Goal: Task Accomplishment & Management: Complete application form

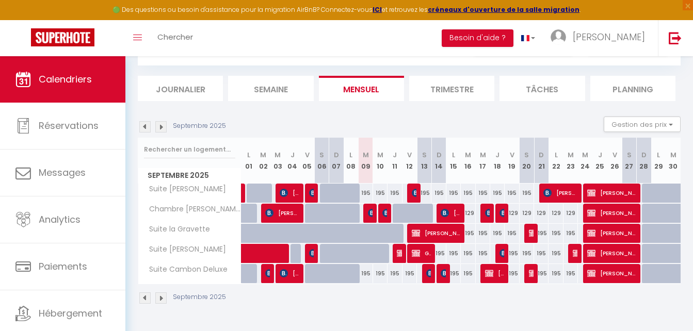
scroll to position [52, 0]
click at [367, 191] on div "195" at bounding box center [366, 193] width 14 height 19
type input "195"
type input "Mar 09 Septembre 2025"
type input "Mer 10 Septembre 2025"
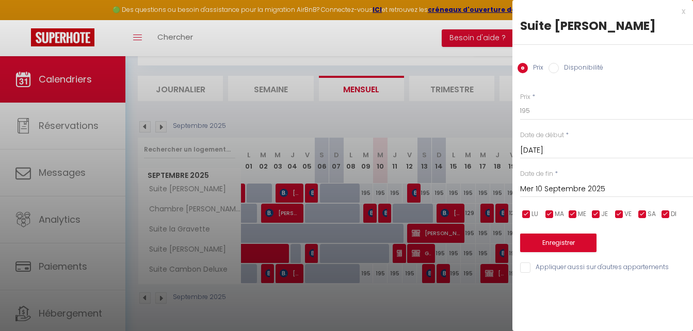
click at [556, 68] on input "Disponibilité" at bounding box center [553, 68] width 10 height 10
radio input "true"
radio input "false"
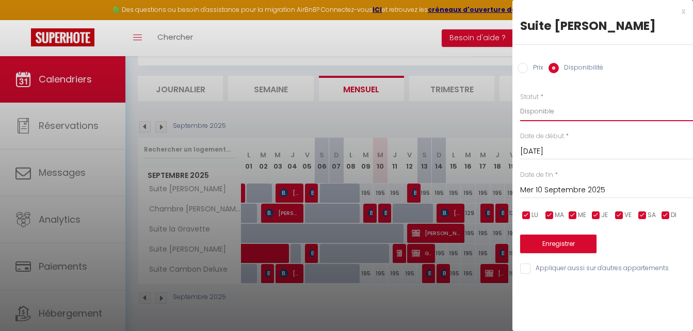
click at [543, 110] on select "Disponible Indisponible" at bounding box center [606, 112] width 173 height 20
select select "0"
click at [520, 102] on select "Disponible Indisponible" at bounding box center [606, 112] width 173 height 20
click at [548, 244] on button "Enregistrer" at bounding box center [558, 244] width 76 height 19
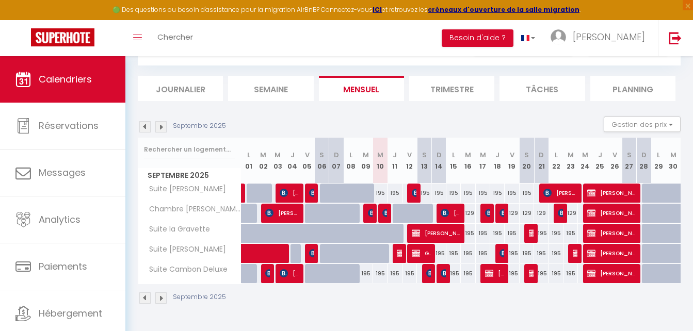
click at [165, 128] on img at bounding box center [160, 126] width 11 height 11
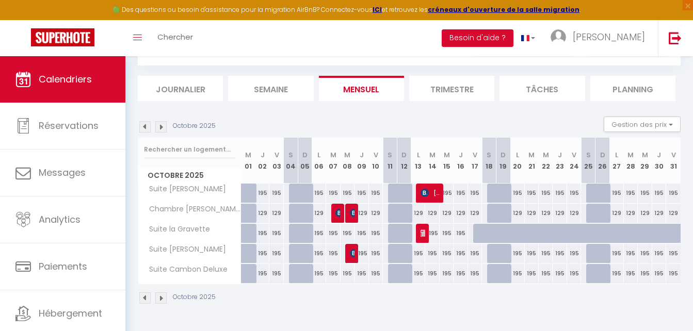
click at [560, 191] on div "195" at bounding box center [560, 193] width 14 height 19
select select "1"
type input "Jeu 23 Octobre 2025"
type input "Ven 24 Octobre 2025"
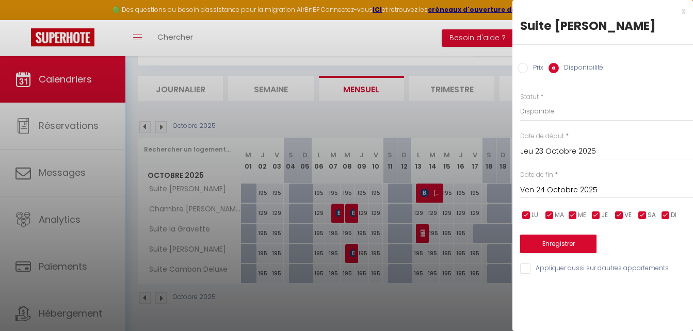
click at [463, 111] on div at bounding box center [346, 165] width 693 height 331
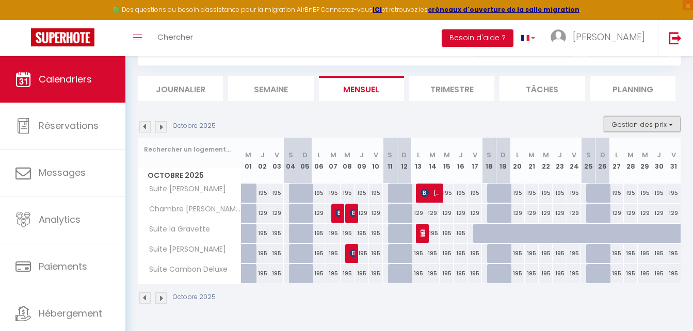
click at [673, 121] on button "Gestion des prix" at bounding box center [642, 124] width 77 height 15
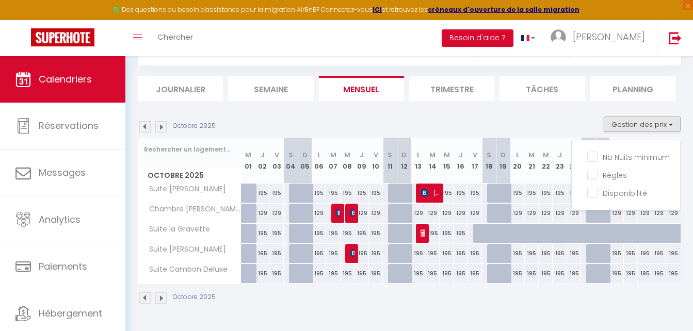
click at [525, 119] on div "Octobre 2025 Gestion des prix Nb Nuits minimum Règles Disponibilité" at bounding box center [409, 127] width 543 height 21
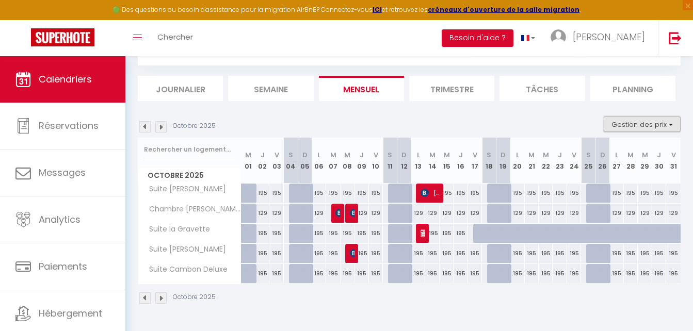
click at [672, 123] on button "Gestion des prix" at bounding box center [642, 124] width 77 height 15
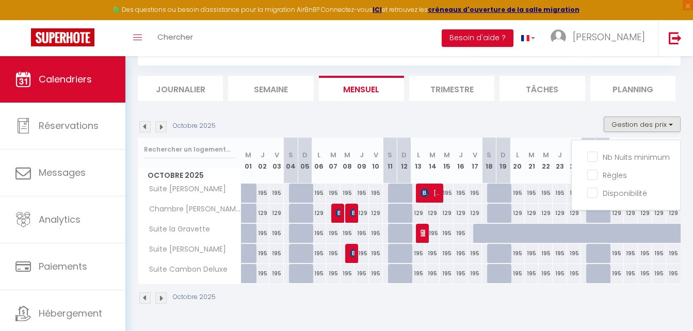
click at [557, 119] on div "Octobre 2025 Gestion des prix Nb Nuits minimum Règles Disponibilité" at bounding box center [409, 127] width 543 height 21
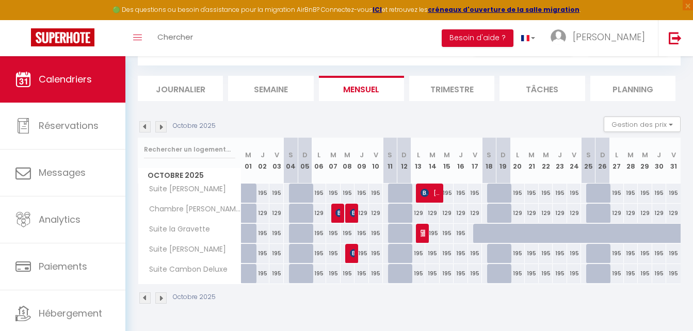
click at [520, 191] on div "195" at bounding box center [517, 193] width 14 height 19
select select "1"
type input "Lun 20 Octobre 2025"
type input "Mar 21 Octobre 2025"
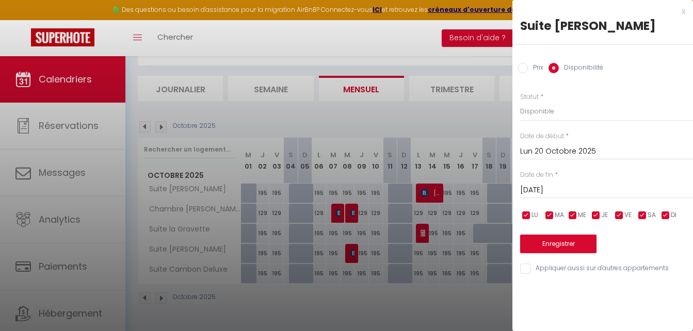
click at [468, 109] on div at bounding box center [346, 165] width 693 height 331
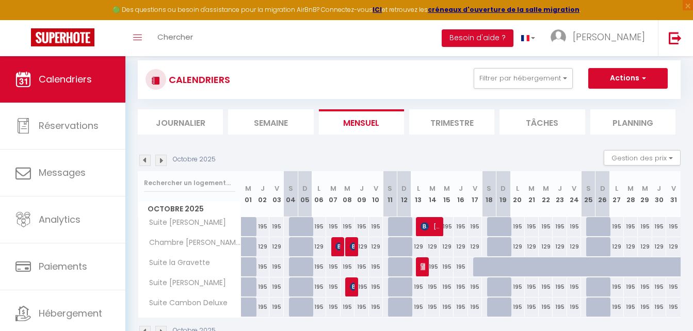
scroll to position [0, 0]
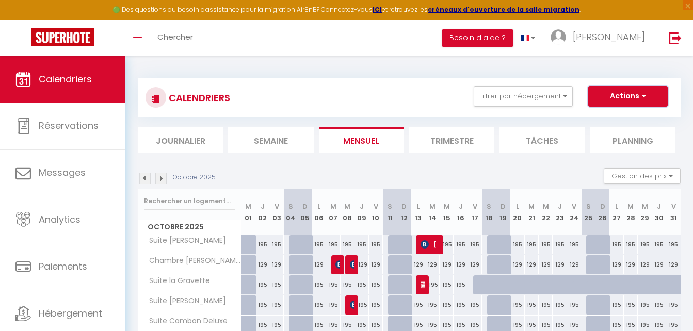
click at [650, 90] on button "Actions" at bounding box center [627, 96] width 79 height 21
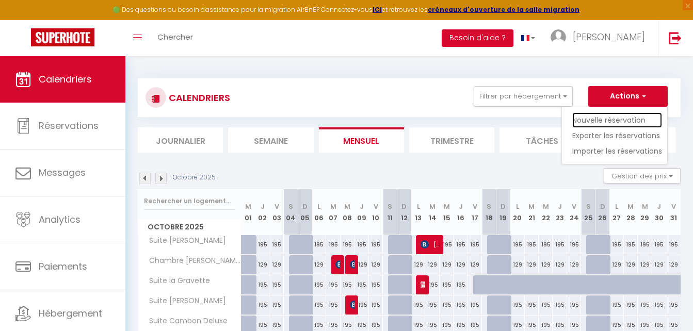
click at [613, 118] on link "Nouvelle réservation" at bounding box center [617, 119] width 90 height 15
select select
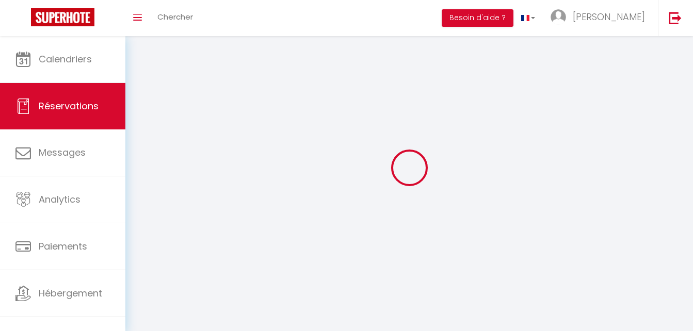
select select
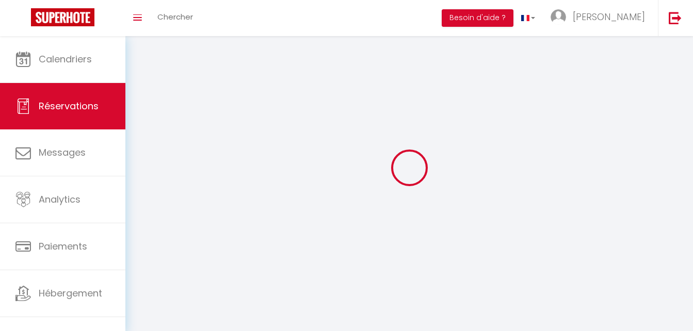
select select
checkbox input "false"
select select
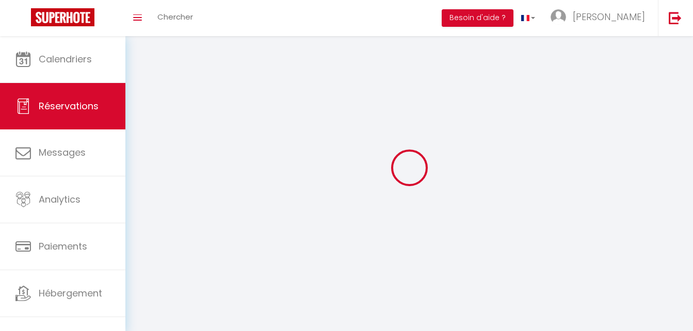
select select
checkbox input "false"
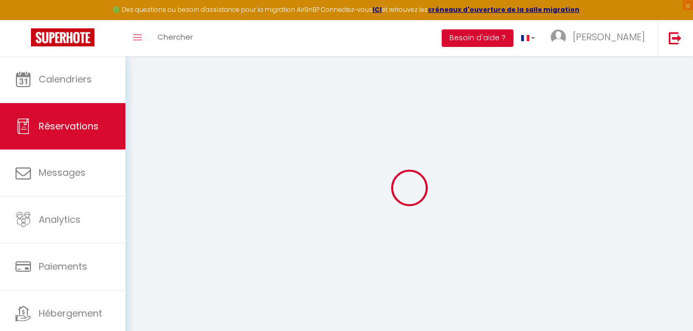
select select
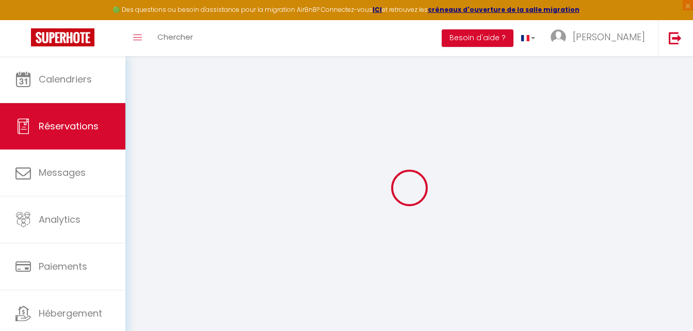
select select
checkbox input "false"
select select
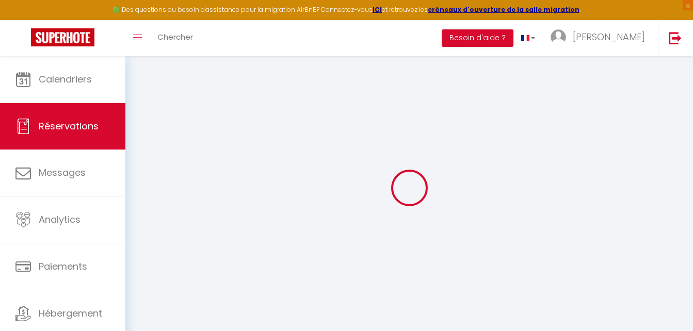
select select
checkbox input "false"
select select
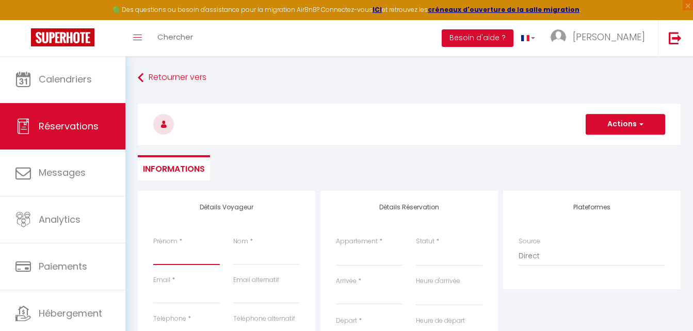
click at [182, 256] on input "Prénom" at bounding box center [186, 256] width 67 height 19
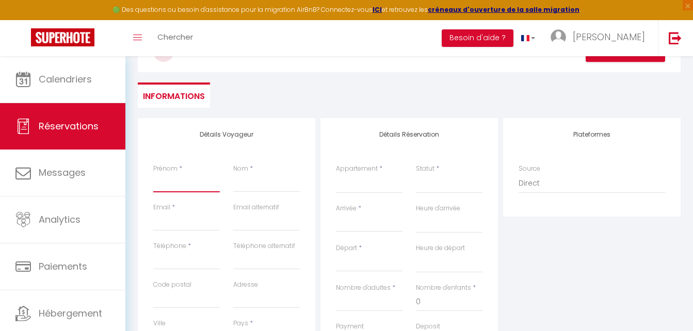
scroll to position [103, 0]
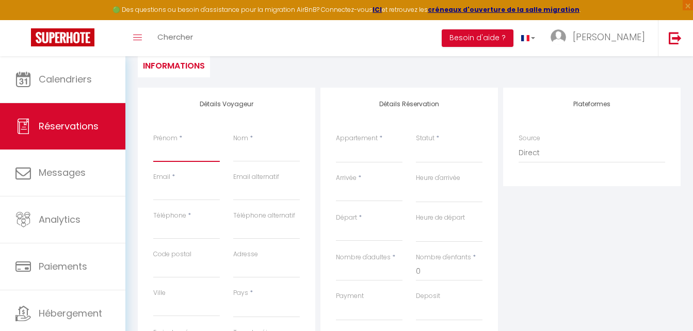
click at [179, 152] on input "Prénom" at bounding box center [186, 152] width 67 height 19
type input "B"
select select
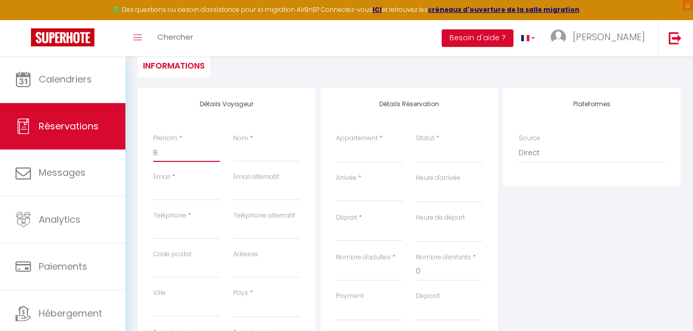
select select
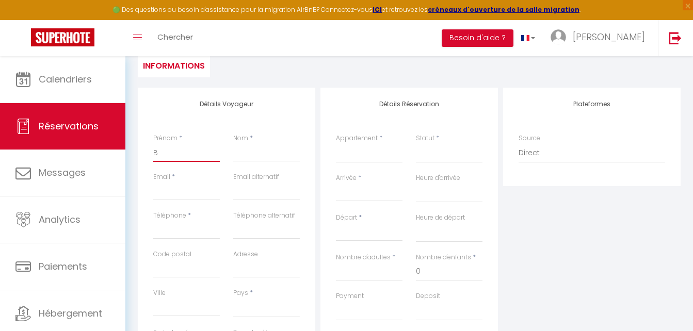
checkbox input "false"
type input "Br"
select select
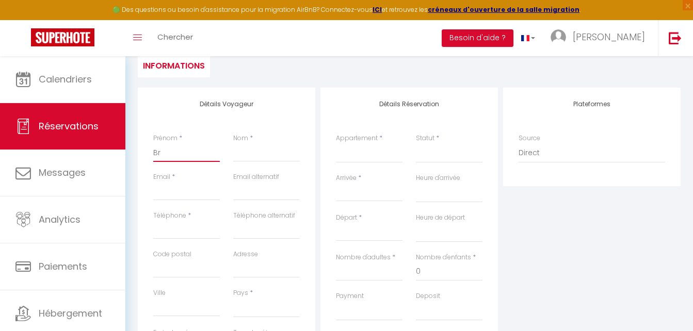
select select
checkbox input "false"
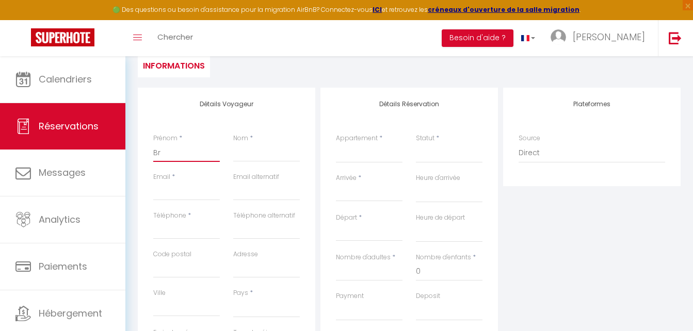
type input "Bri"
select select
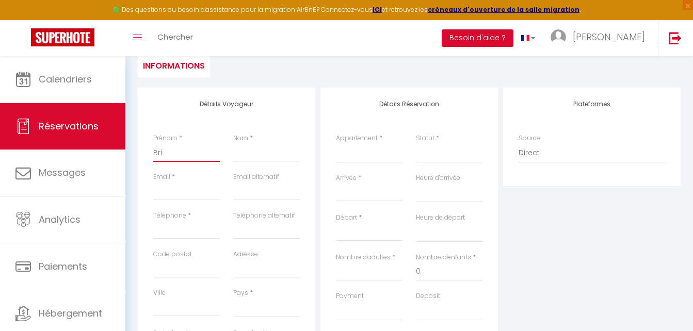
select select
checkbox input "false"
type input "Bria"
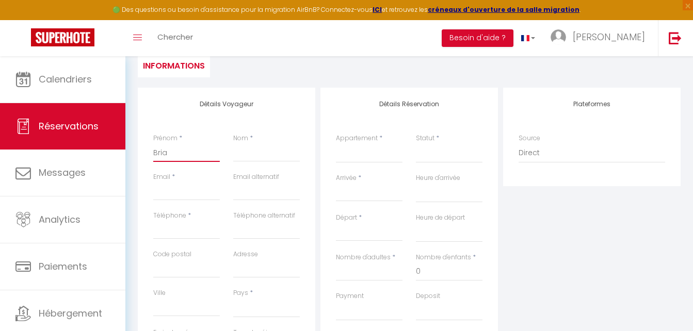
select select
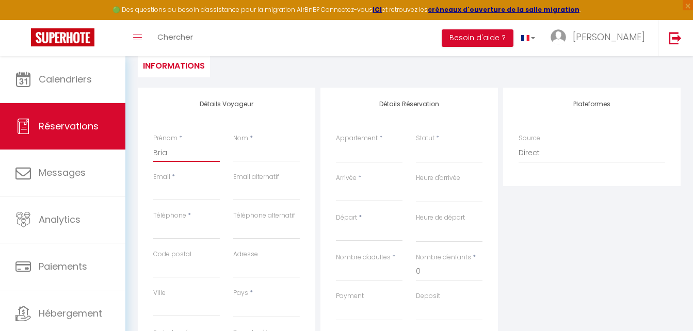
select select
checkbox input "false"
type input "Brian"
select select
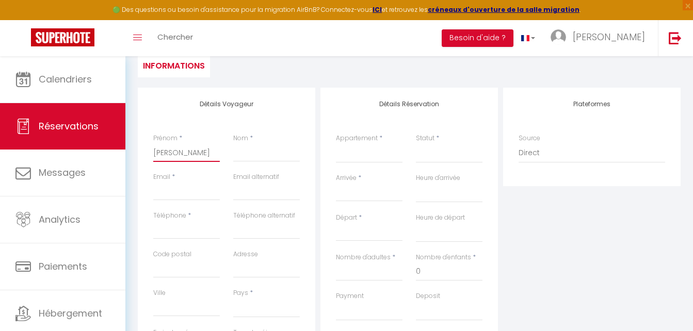
select select
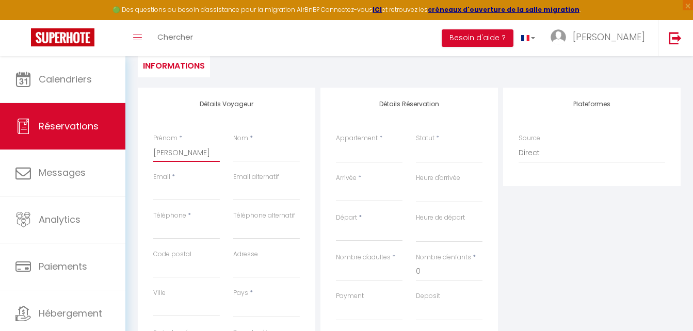
select select
checkbox input "false"
type input "Brian"
select select
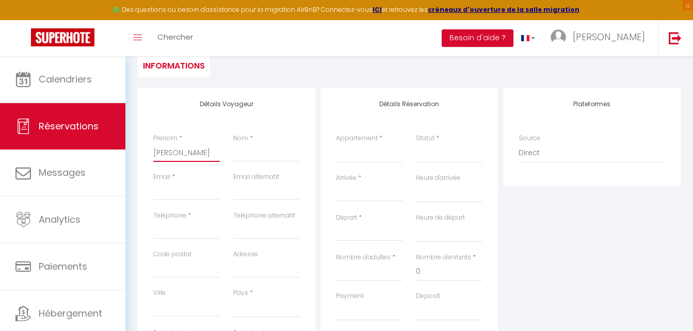
select select
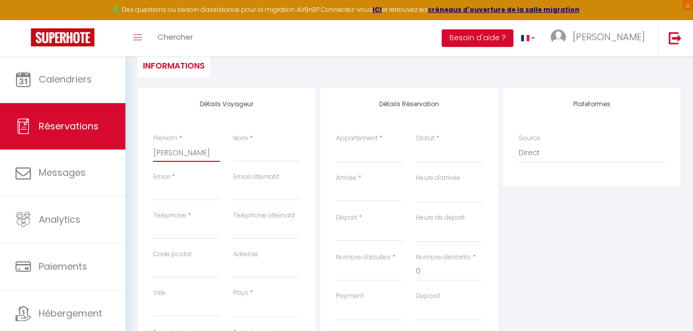
checkbox input "false"
type input "Brian"
click at [255, 153] on input "Nom" at bounding box center [266, 152] width 67 height 19
type input "W"
select select
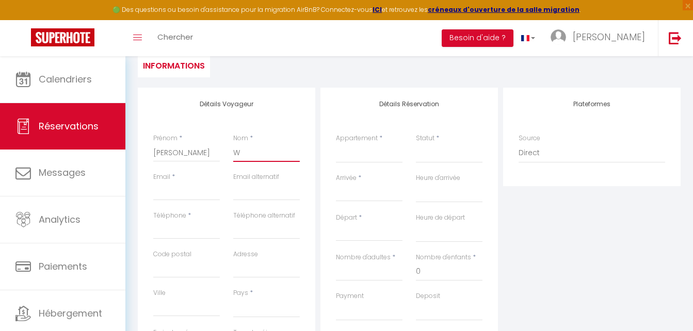
select select
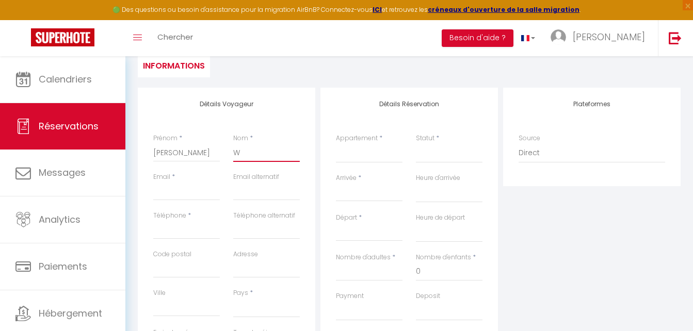
select select
checkbox input "false"
type input "Wa"
select select
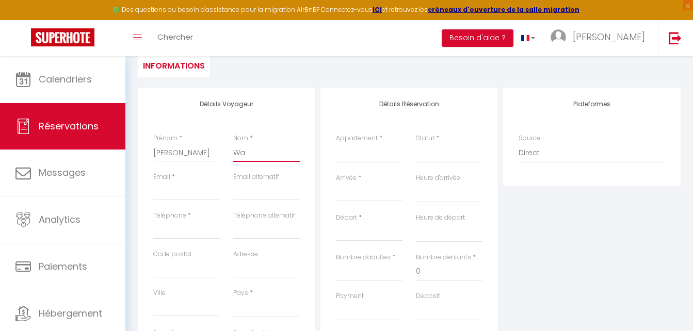
select select
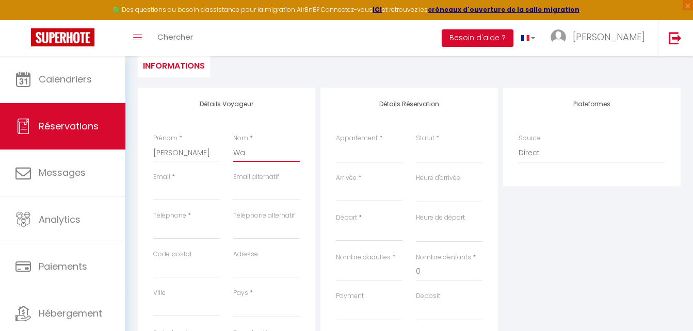
checkbox input "false"
type input "Wal"
select select
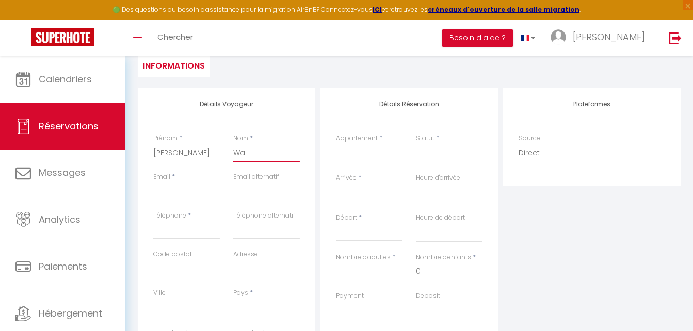
select select
checkbox input "false"
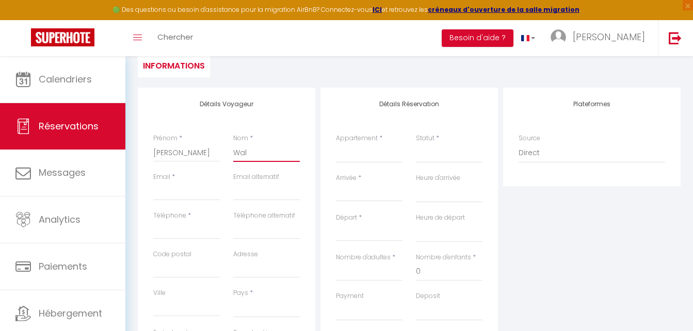
type input "Walk"
select select
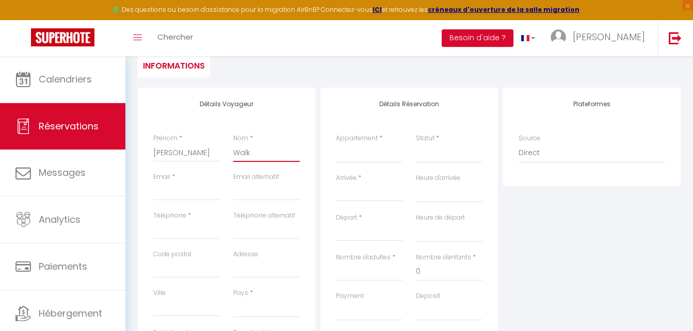
select select
checkbox input "false"
type input "Walke"
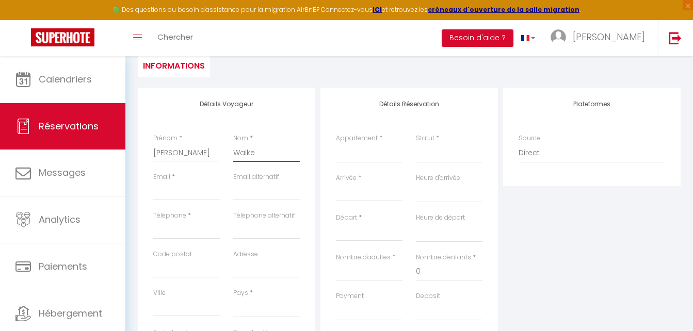
select select
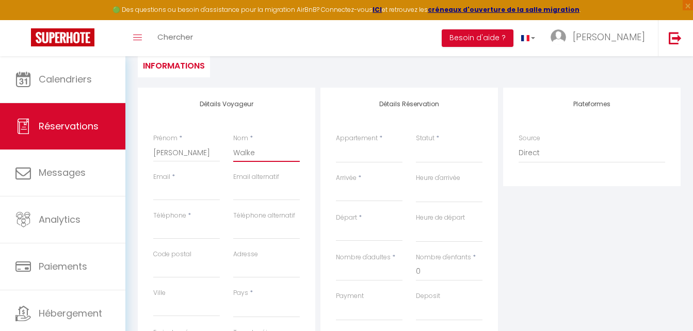
select select
checkbox input "false"
type input "Walker"
select select
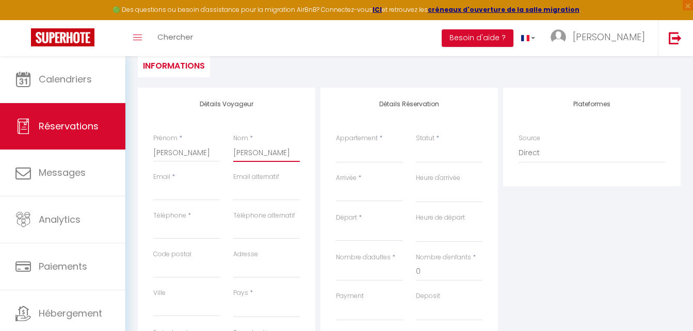
select select
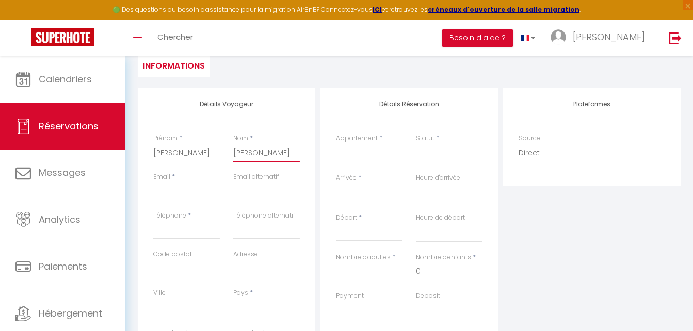
select select
checkbox input "false"
type input "Walkerd"
select select
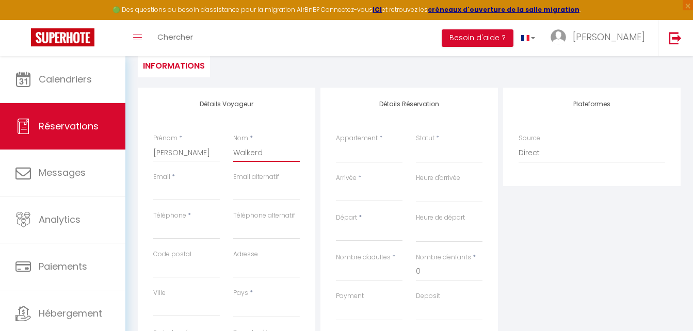
select select
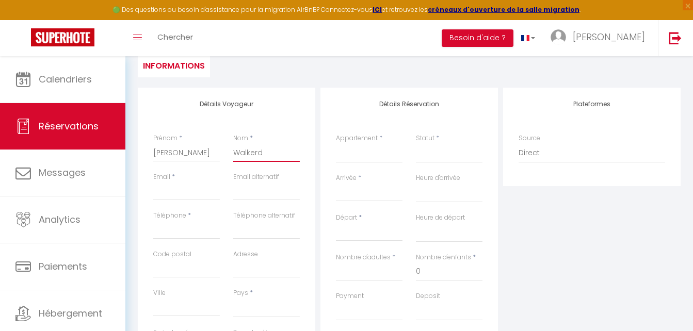
checkbox input "false"
type input "Walkerdi"
select select
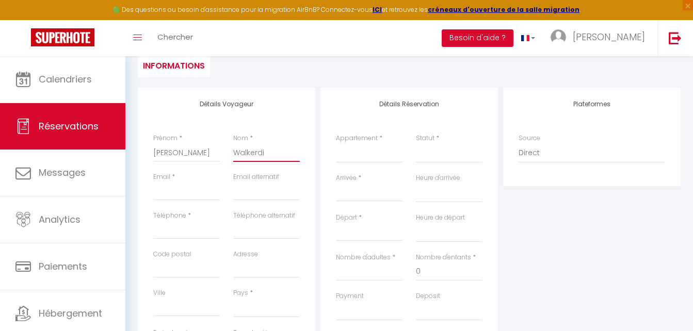
select select
checkbox input "false"
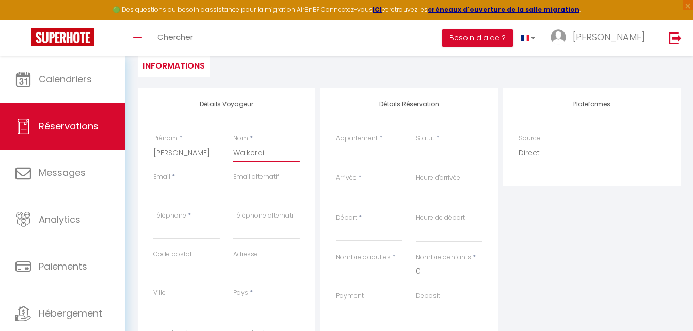
type input "Walkerdin"
select select
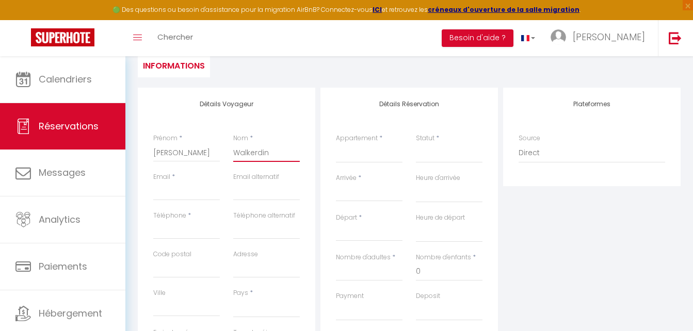
select select
checkbox input "false"
type input "Walkerdine"
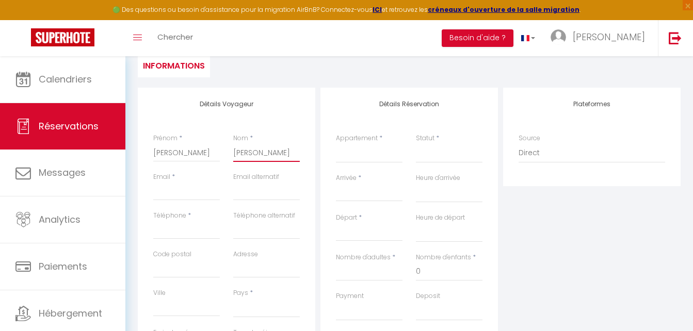
select select
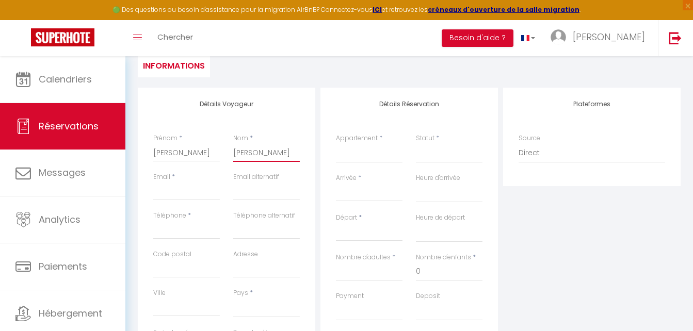
select select
checkbox input "false"
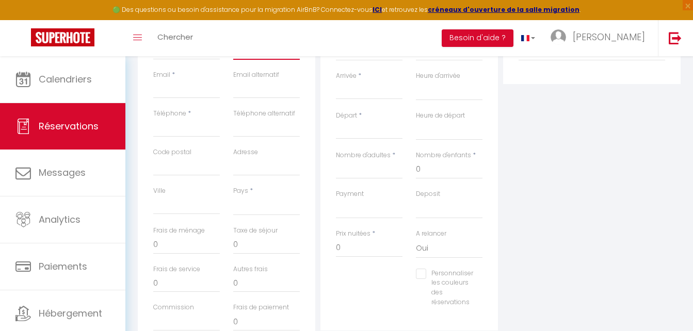
scroll to position [206, 0]
type input "Walkerdine"
click at [180, 78] on div "Email *" at bounding box center [186, 83] width 67 height 28
click at [179, 83] on input "Email client" at bounding box center [186, 88] width 67 height 19
type input "[EMAIL_ADDRESS][DOMAIN_NAME]"
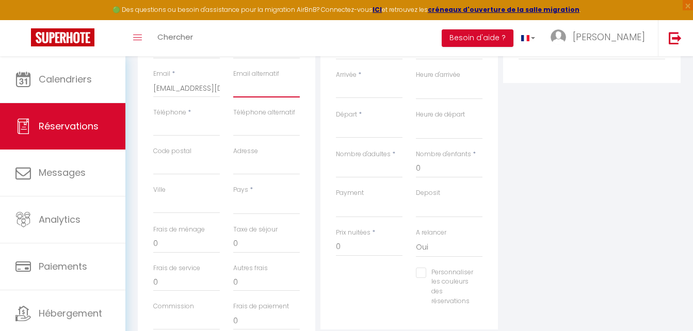
type input "[EMAIL_ADDRESS][DOMAIN_NAME]"
type input "0603122923"
type input "82000"
type input "Montauben"
select select "FR"
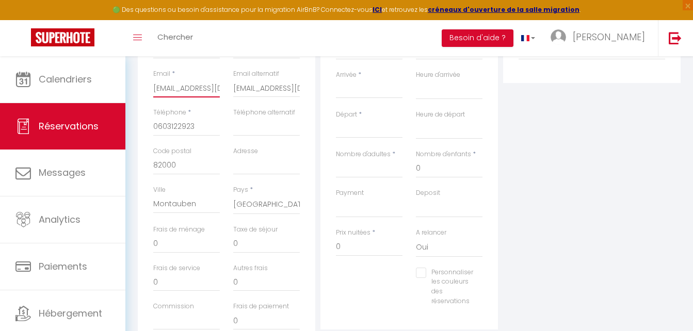
select select
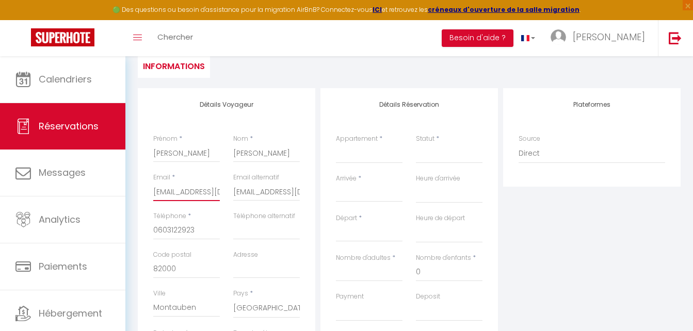
scroll to position [103, 0]
click at [368, 152] on select "Suite Gabrielle Deluxe Suite Karl Deluxe Suite Cambon Deluxe Chambre Mona Lisa …" at bounding box center [369, 153] width 67 height 20
click at [336, 143] on select "Suite Gabrielle Deluxe Suite Karl Deluxe Suite Cambon Deluxe Chambre Mona Lisa …" at bounding box center [369, 153] width 67 height 20
click at [441, 152] on select "Confirmé Non Confirmé Annulé Annulé par le voyageur No Show Request" at bounding box center [449, 153] width 67 height 20
click at [416, 143] on select "Confirmé Non Confirmé Annulé Annulé par le voyageur No Show Request" at bounding box center [449, 153] width 67 height 20
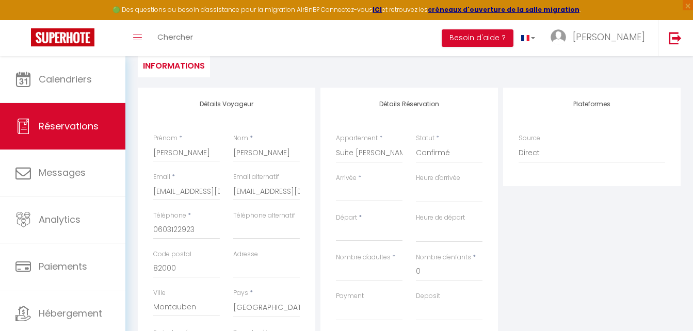
click at [370, 190] on input "Arrivée" at bounding box center [369, 193] width 67 height 13
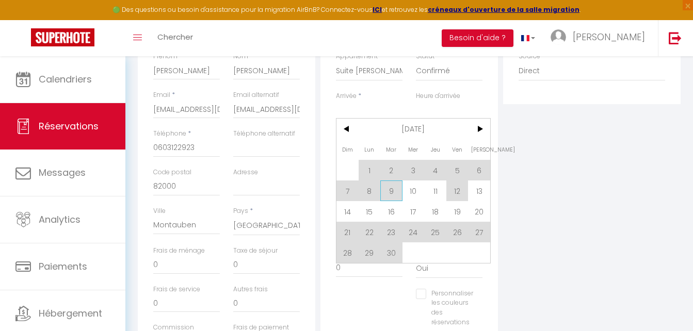
scroll to position [206, 0]
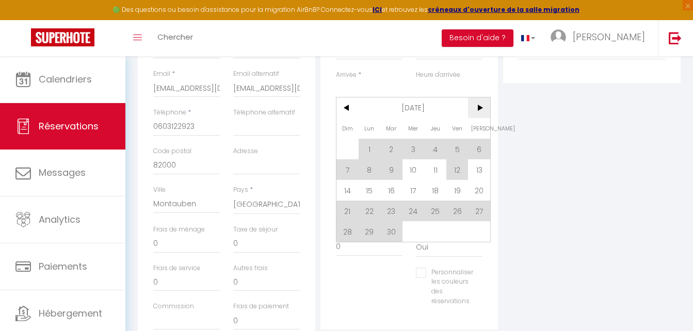
click at [484, 110] on span ">" at bounding box center [479, 108] width 22 height 21
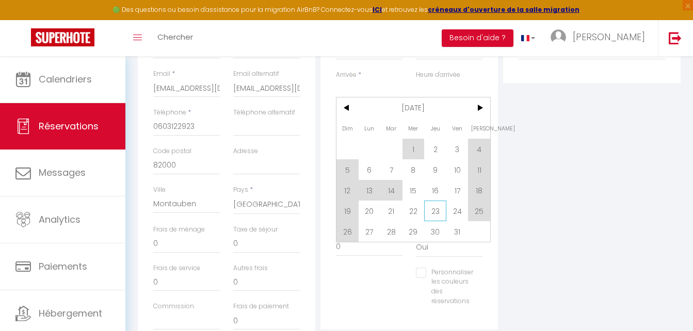
click at [434, 211] on span "23" at bounding box center [435, 211] width 22 height 21
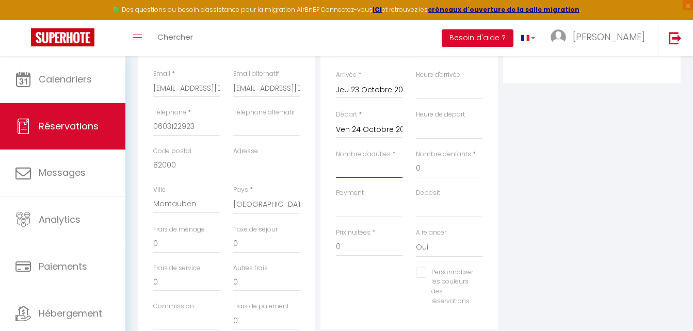
click at [377, 167] on input "Nombre d'adultes" at bounding box center [369, 168] width 67 height 19
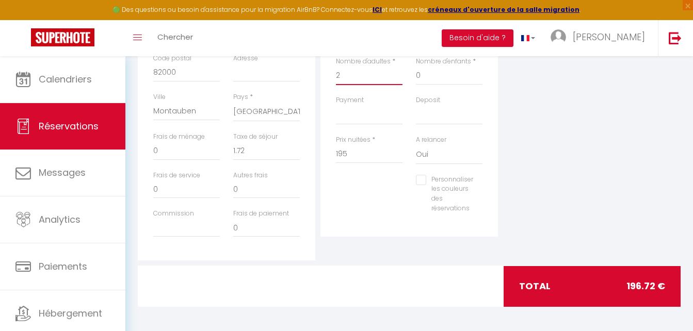
scroll to position [301, 0]
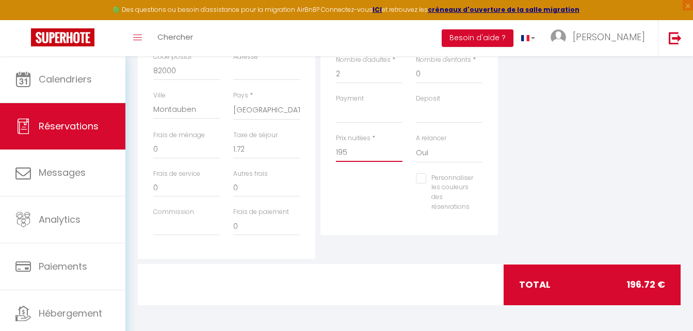
click at [367, 156] on input "195" at bounding box center [369, 152] width 67 height 19
click at [424, 149] on select "Oui Non" at bounding box center [449, 153] width 67 height 20
click at [416, 143] on select "Oui Non" at bounding box center [449, 153] width 67 height 20
click at [258, 151] on input "0" at bounding box center [266, 149] width 67 height 19
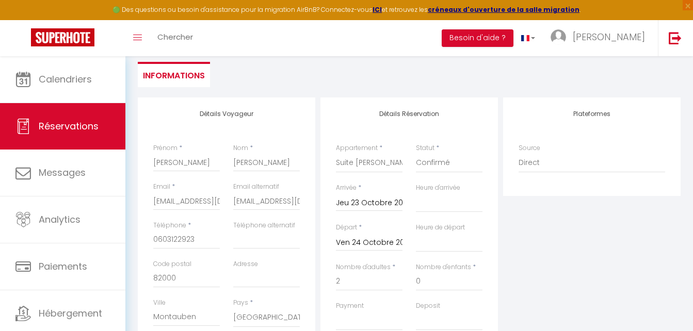
scroll to position [0, 0]
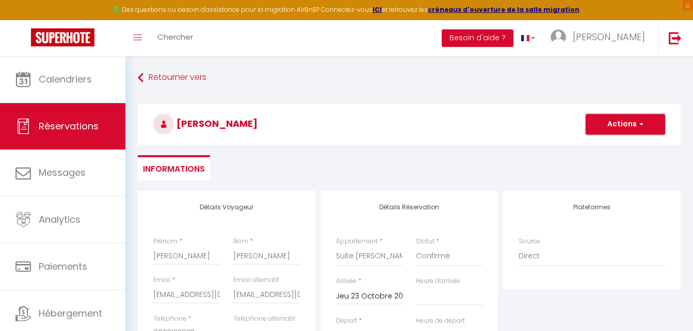
click at [637, 125] on span "button" at bounding box center [640, 124] width 6 height 9
click at [607, 146] on link "Enregistrer" at bounding box center [615, 146] width 82 height 13
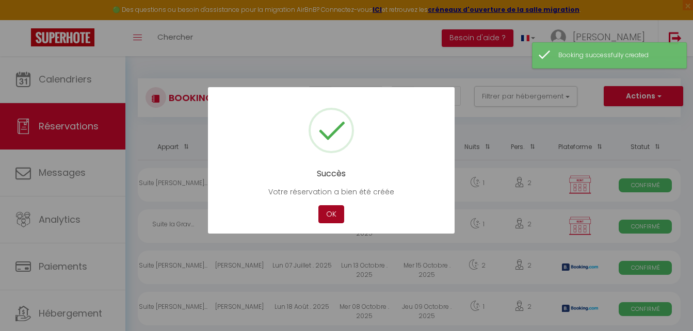
click at [334, 211] on button "OK" at bounding box center [331, 214] width 26 height 18
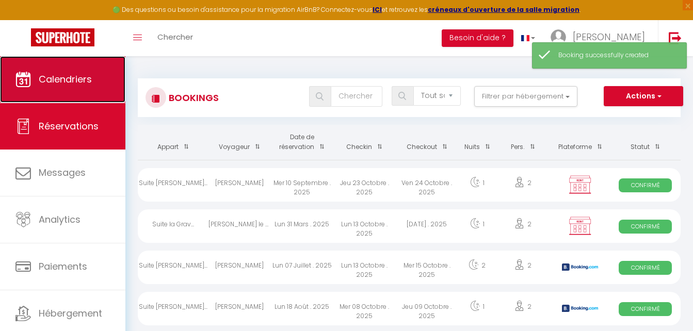
click at [90, 79] on span "Calendriers" at bounding box center [65, 79] width 53 height 13
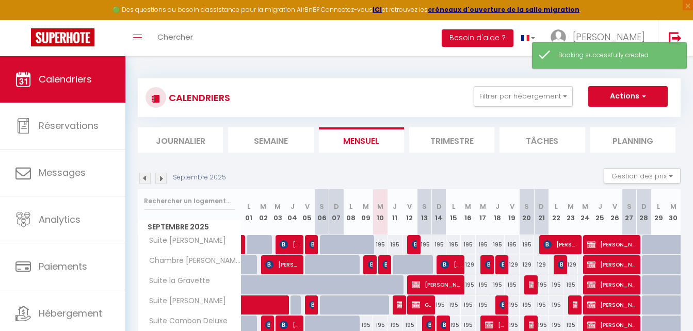
click at [160, 176] on img at bounding box center [160, 178] width 11 height 11
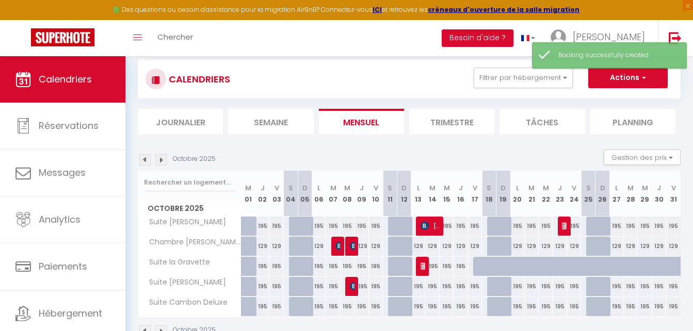
scroll to position [52, 0]
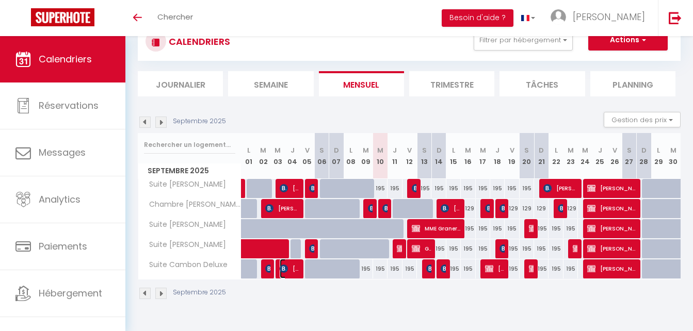
click at [286, 269] on img at bounding box center [284, 269] width 8 height 8
select select "OK"
select select "KO"
select select "0"
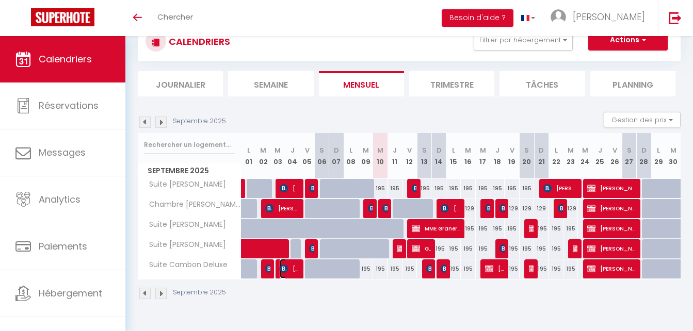
select select "1"
select select
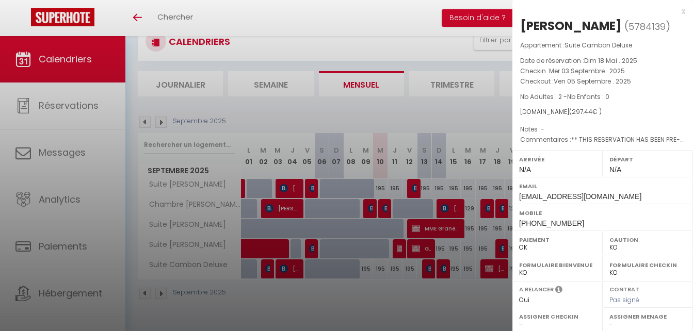
click at [286, 269] on div at bounding box center [346, 165] width 693 height 331
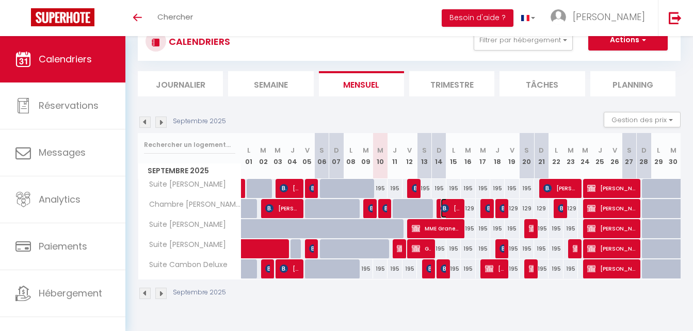
click at [453, 207] on span "[PERSON_NAME]" at bounding box center [450, 209] width 19 height 20
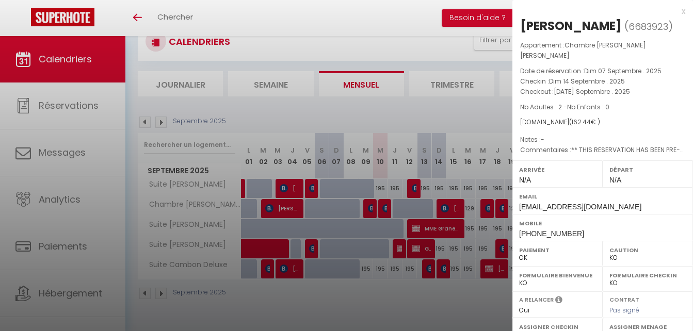
click at [453, 207] on div at bounding box center [346, 165] width 693 height 331
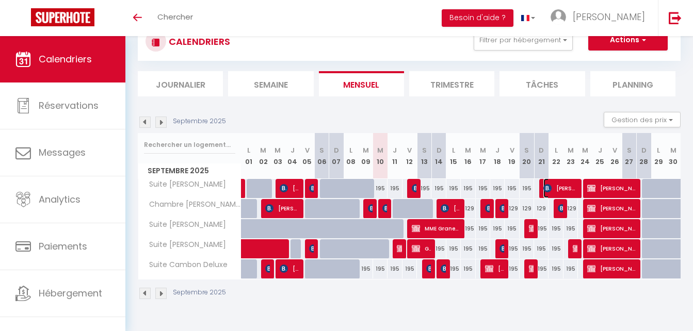
click at [555, 187] on span "[PERSON_NAME]" at bounding box center [560, 189] width 34 height 20
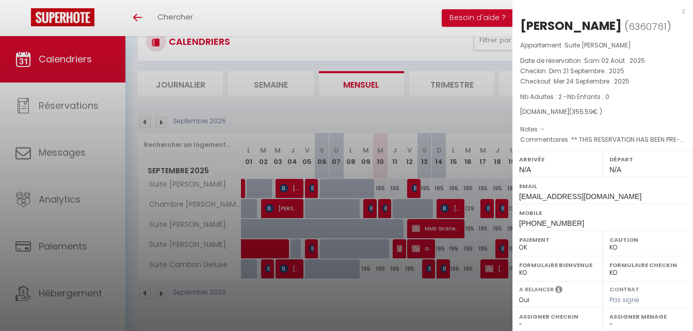
click at [486, 116] on div at bounding box center [346, 165] width 693 height 331
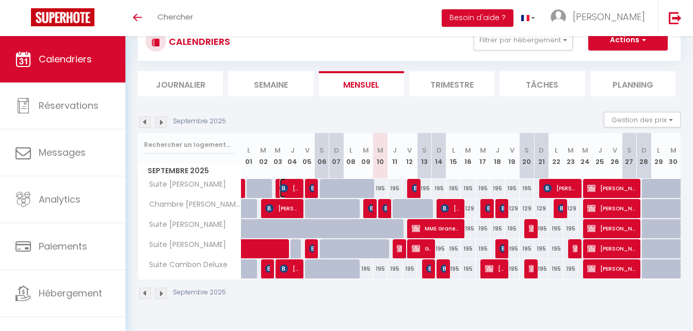
click at [286, 185] on img at bounding box center [284, 188] width 8 height 8
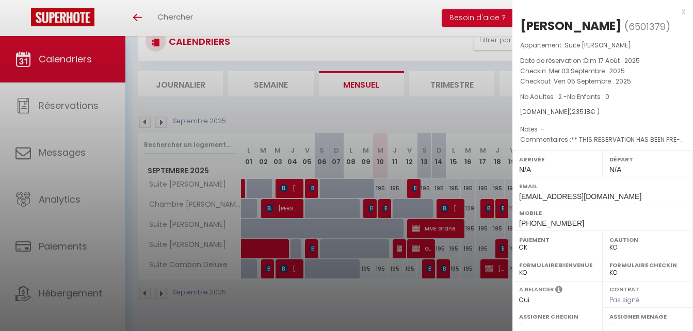
click at [286, 185] on div at bounding box center [346, 165] width 693 height 331
